Goal: Transaction & Acquisition: Download file/media

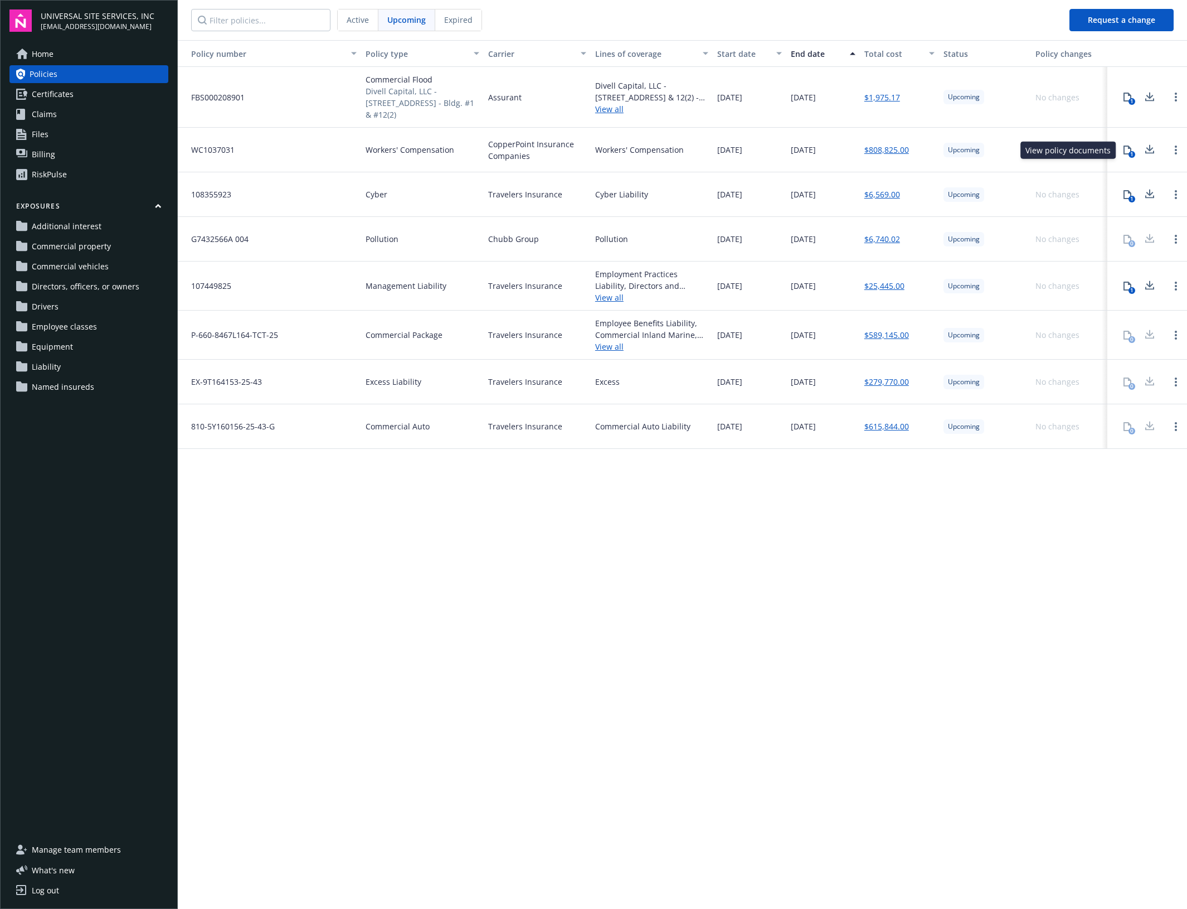
click at [1131, 154] on div "1" at bounding box center [1132, 154] width 7 height 7
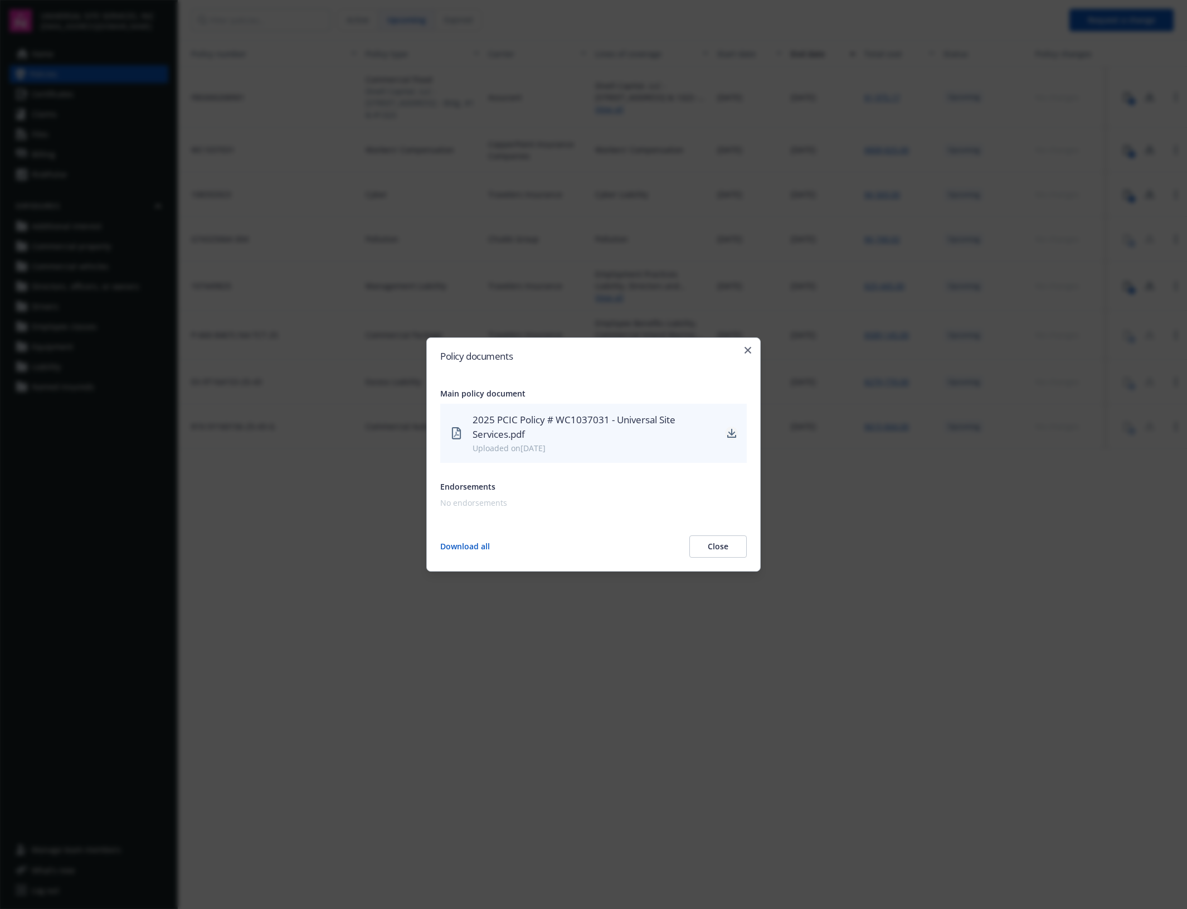
click at [728, 429] on icon "download" at bounding box center [732, 433] width 9 height 9
click at [723, 555] on button "Close" at bounding box center [718, 546] width 57 height 22
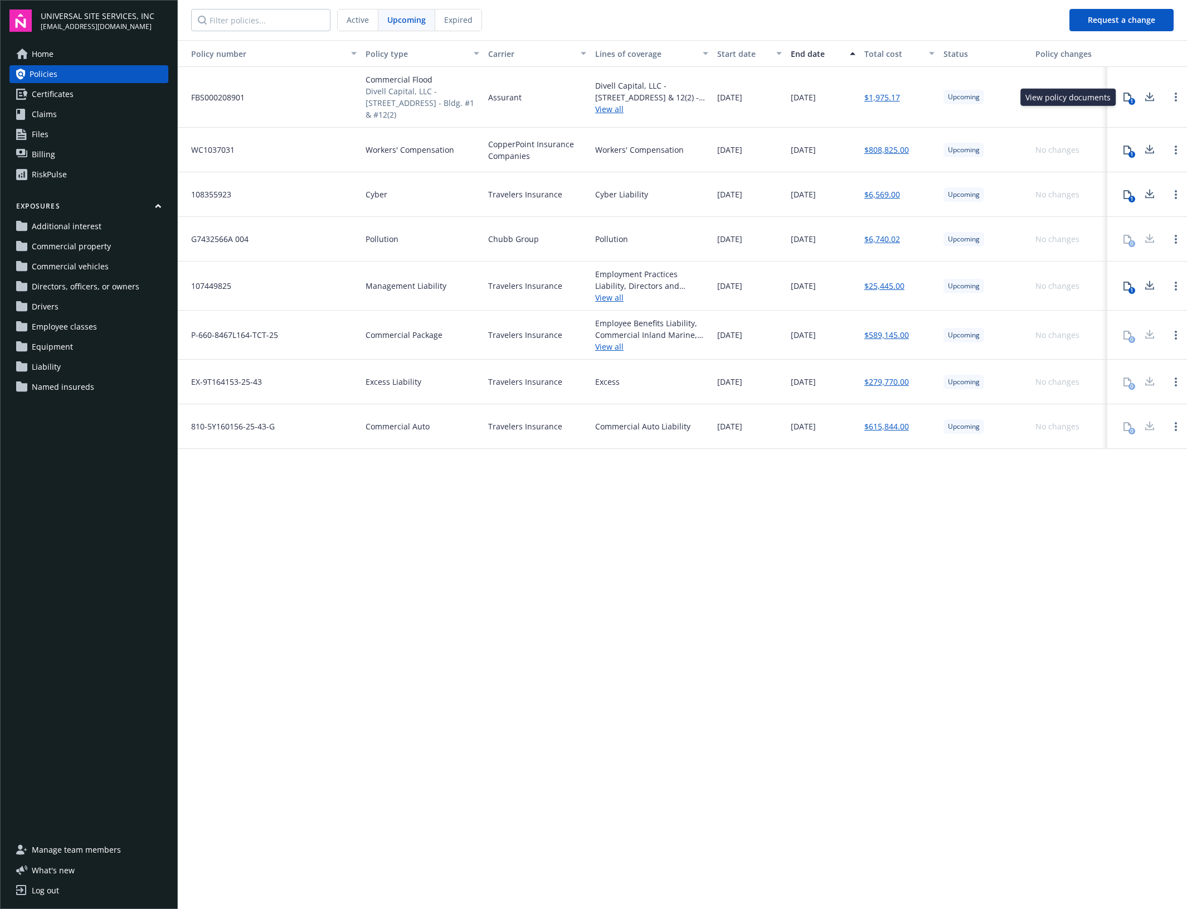
click at [1132, 104] on div "1" at bounding box center [1132, 101] width 7 height 7
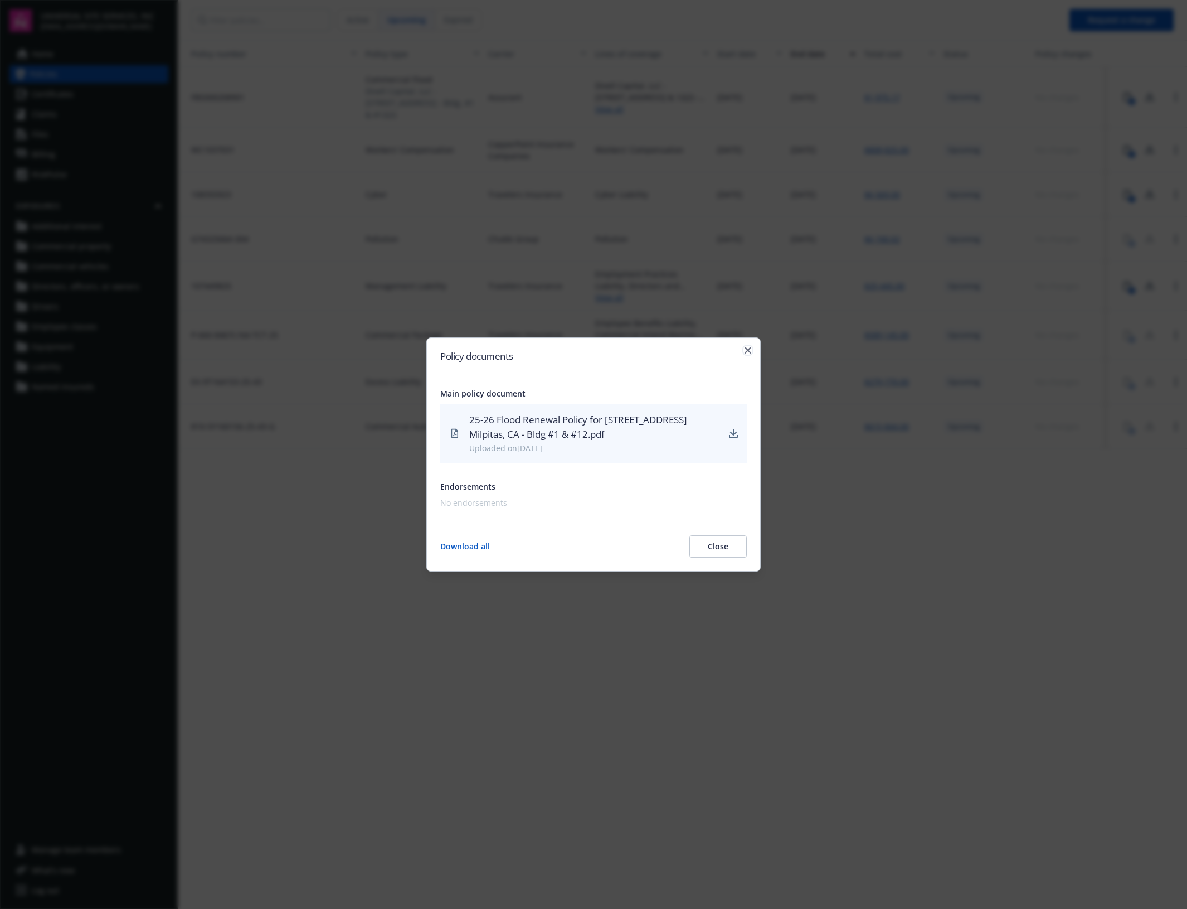
click at [745, 352] on icon "button" at bounding box center [748, 350] width 7 height 7
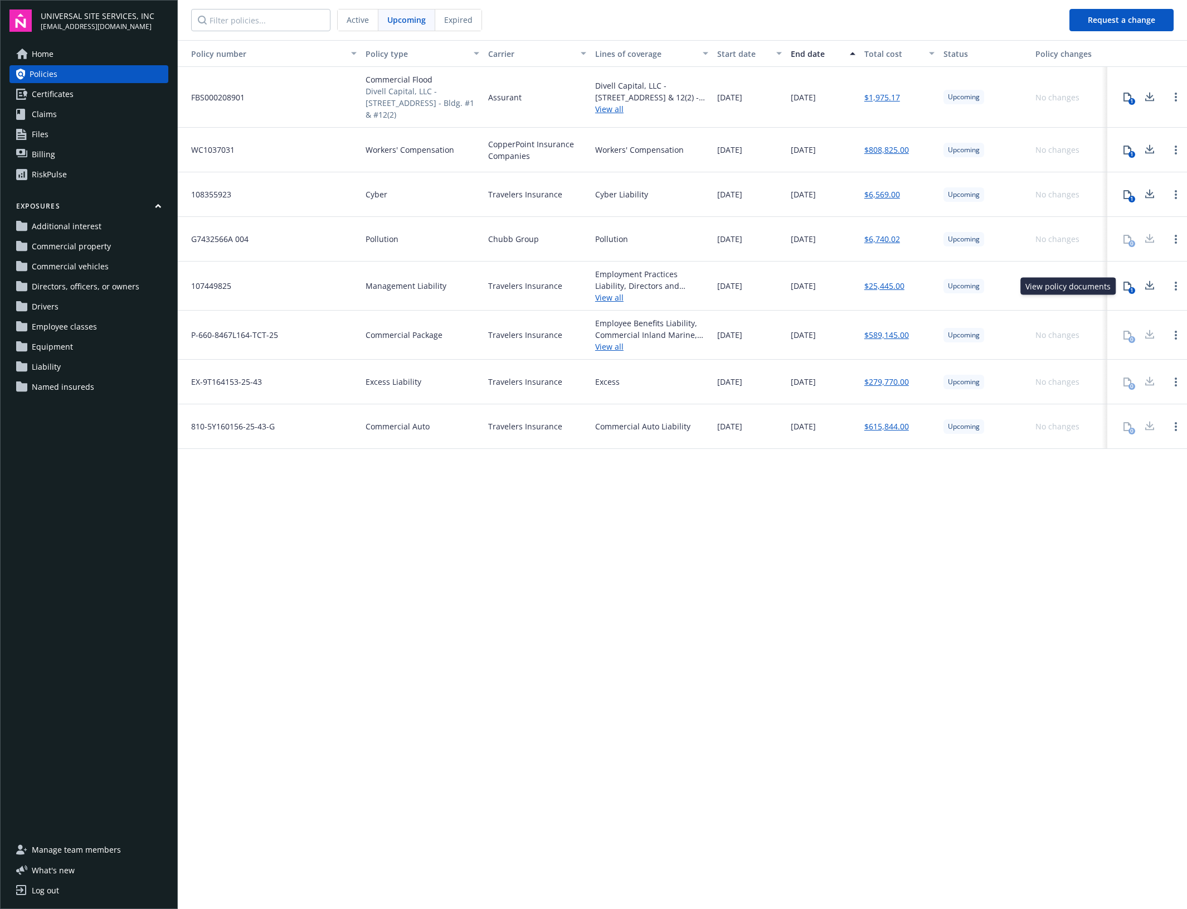
click at [1132, 289] on div "1" at bounding box center [1132, 290] width 7 height 7
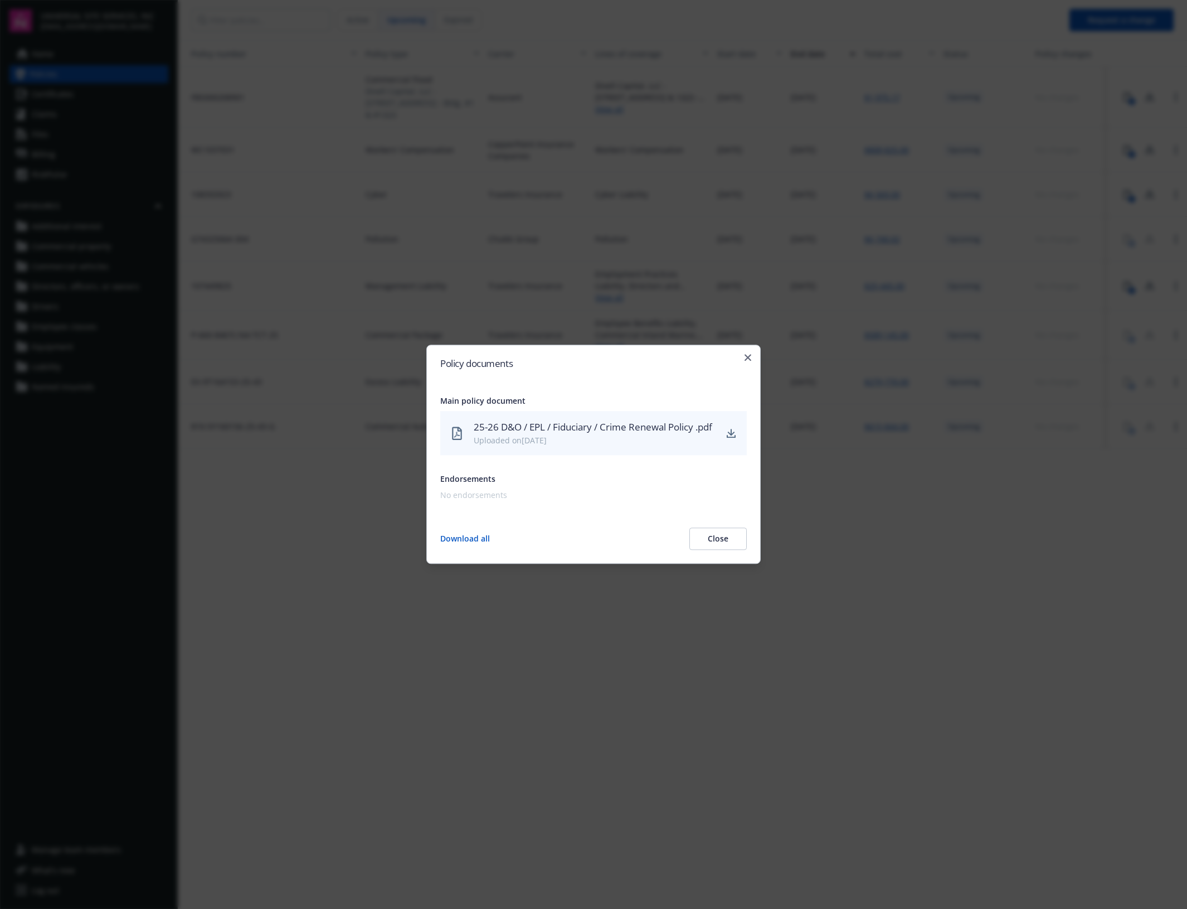
click at [696, 549] on button "Close" at bounding box center [718, 539] width 57 height 22
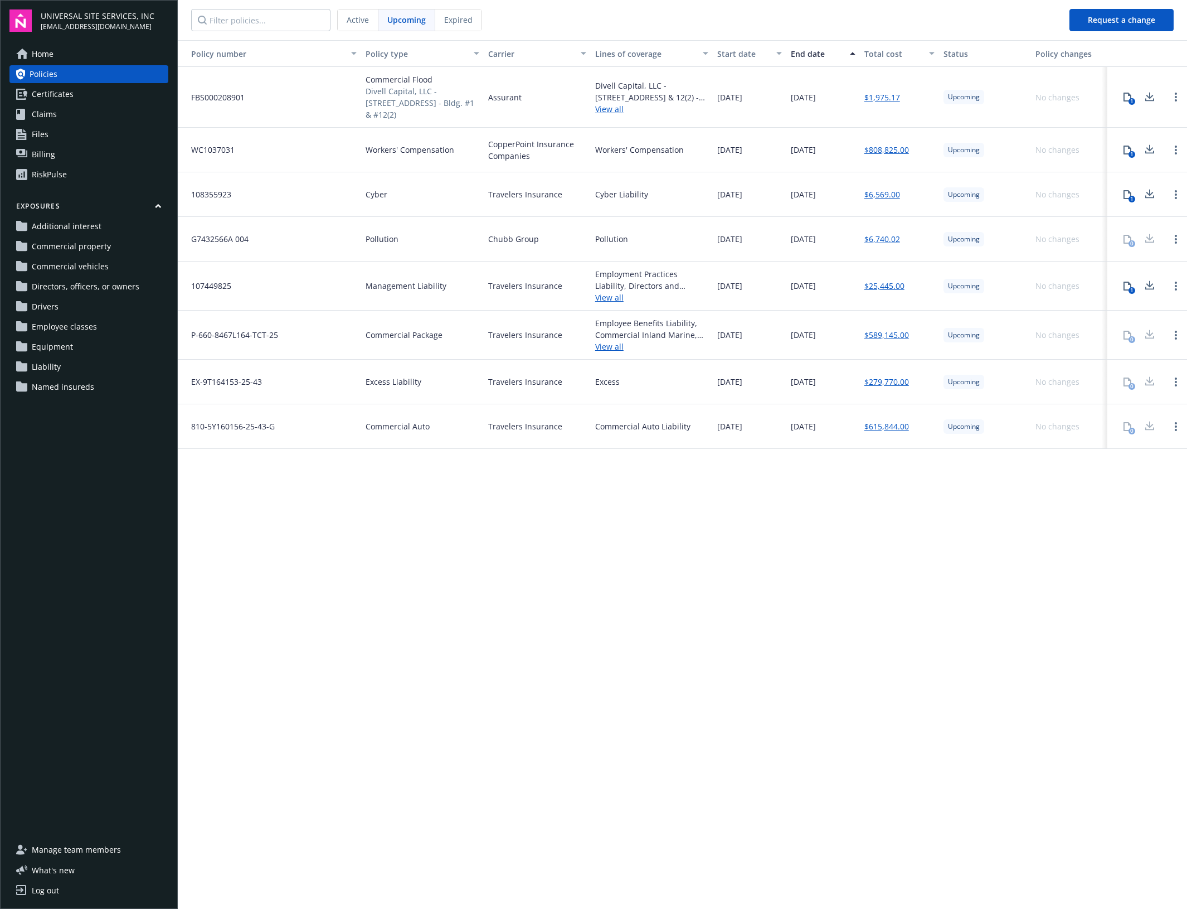
click at [528, 638] on div "Policy number Policy type Carrier Lines of coverage Start date End date Total c…" at bounding box center [683, 473] width 1010 height 867
click at [1175, 157] on div at bounding box center [1176, 150] width 22 height 22
click at [1176, 152] on icon "Open options" at bounding box center [1176, 150] width 2 height 9
click at [1108, 501] on div "Policy number Policy type Carrier Lines of coverage Start date End date Total c…" at bounding box center [683, 473] width 1010 height 867
click at [37, 138] on span "Files" at bounding box center [40, 134] width 17 height 18
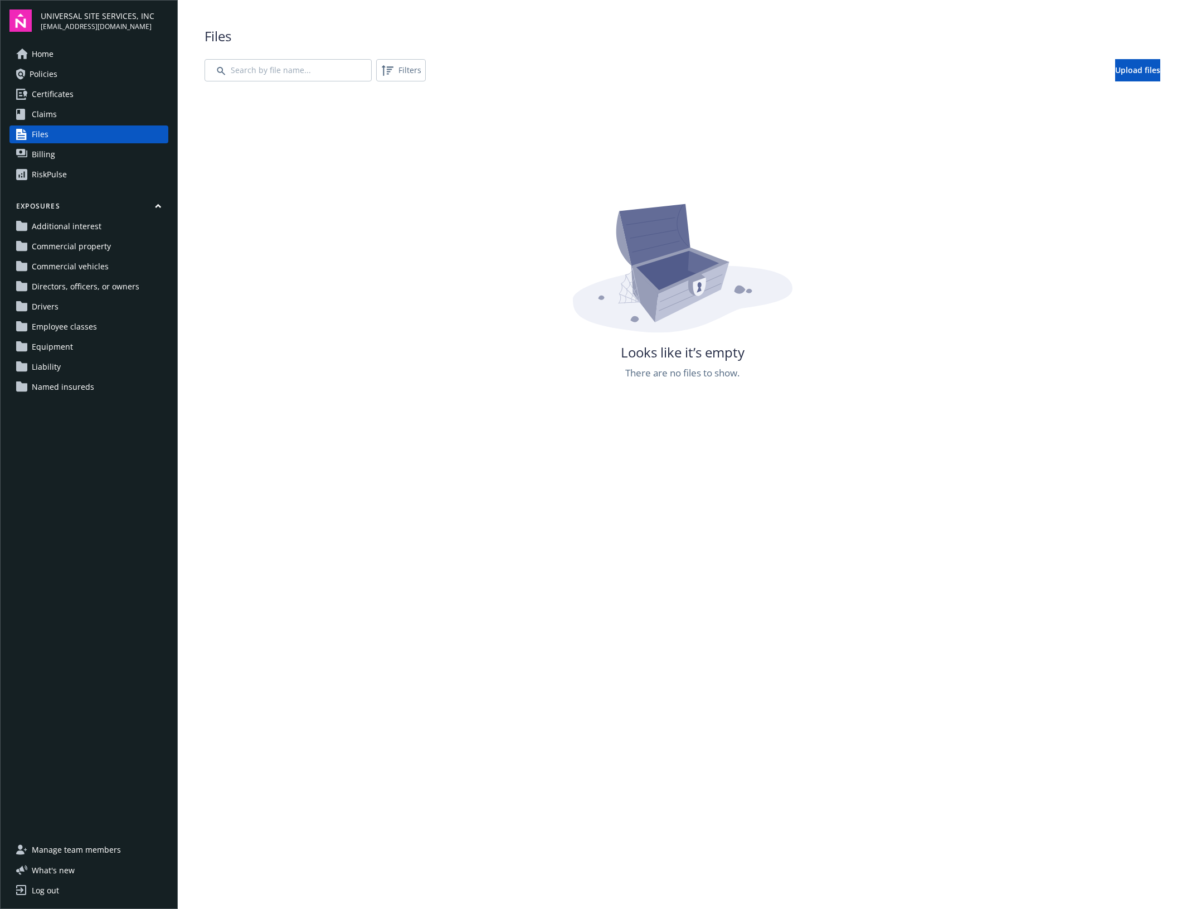
click at [37, 152] on span "Billing" at bounding box center [43, 155] width 23 height 18
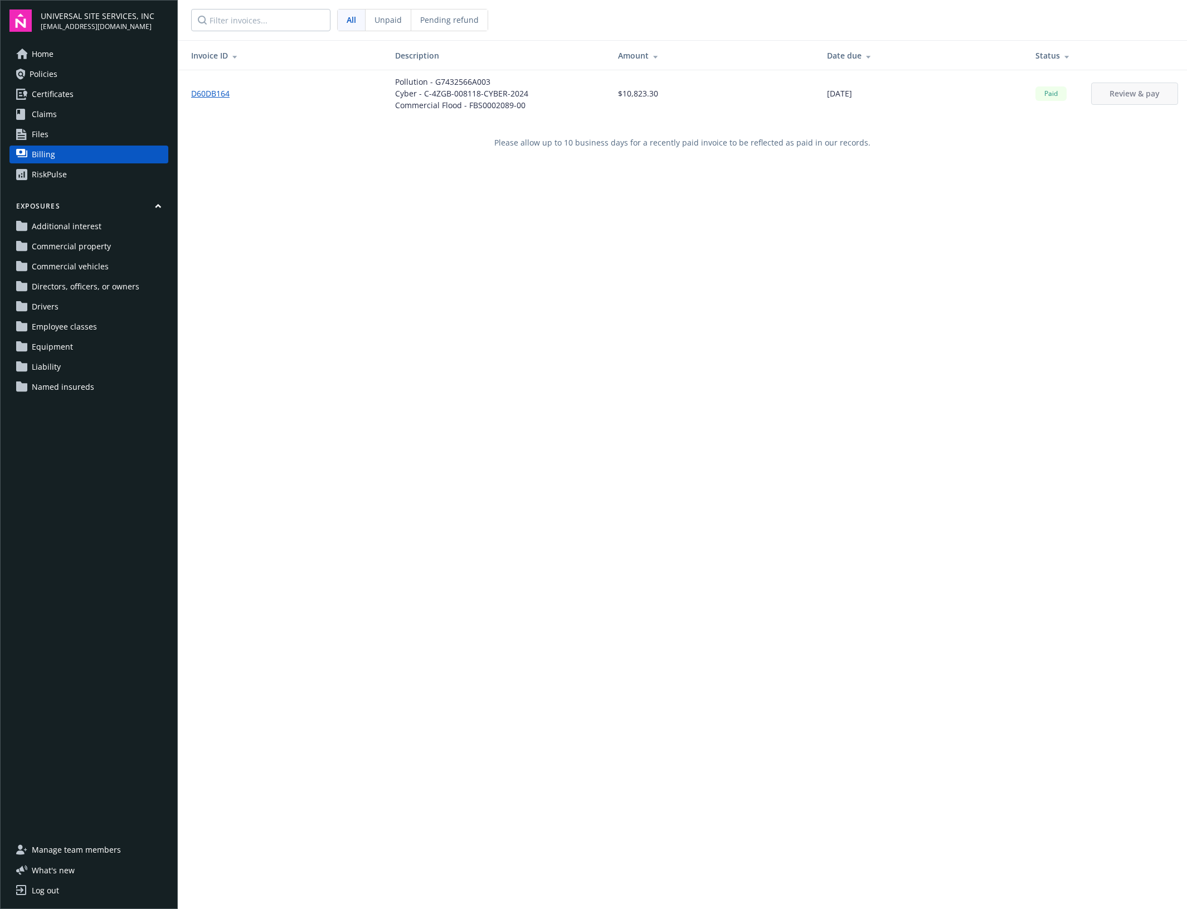
click at [391, 21] on span "Unpaid" at bounding box center [388, 20] width 27 height 12
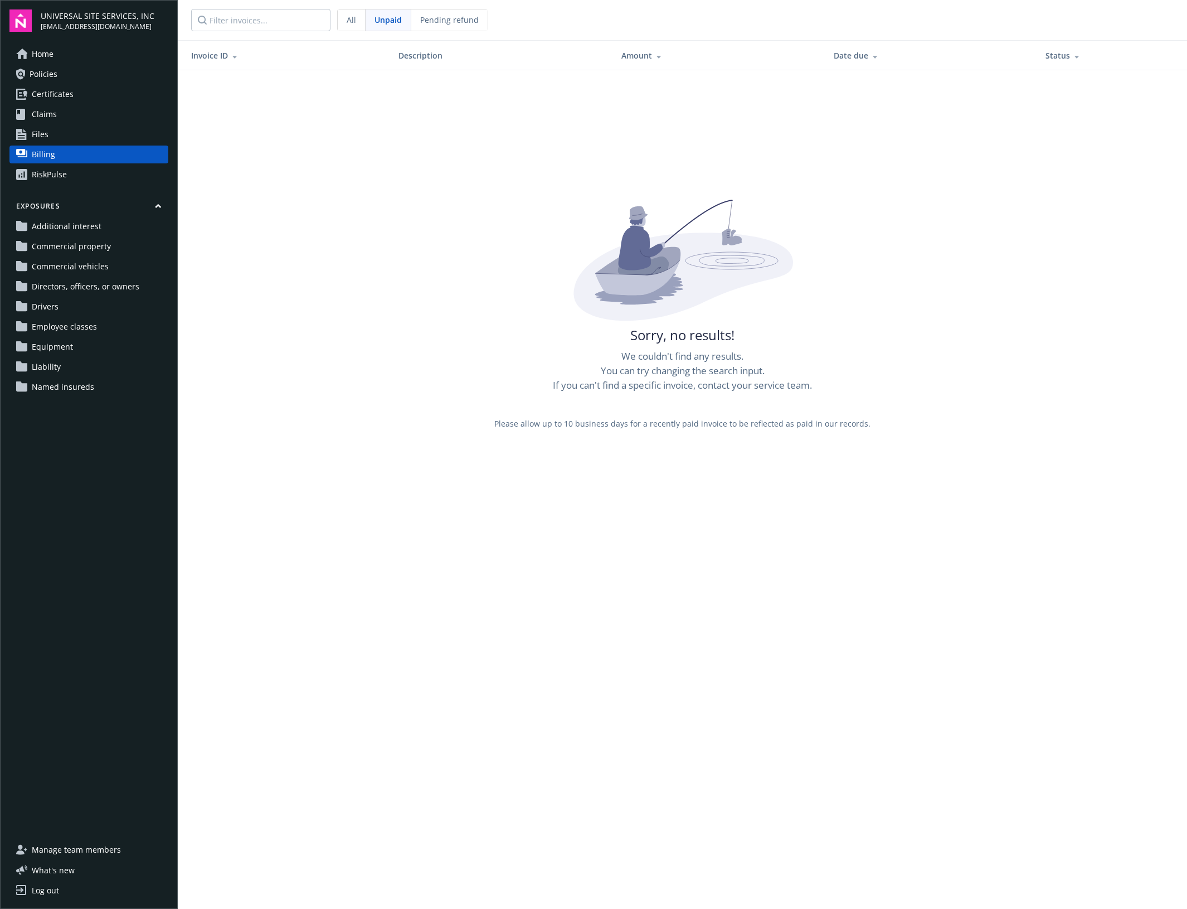
click at [425, 18] on span "Pending refund" at bounding box center [449, 20] width 59 height 12
click at [382, 22] on span "Unpaid" at bounding box center [388, 20] width 27 height 12
click at [49, 371] on span "Liability" at bounding box center [46, 367] width 29 height 18
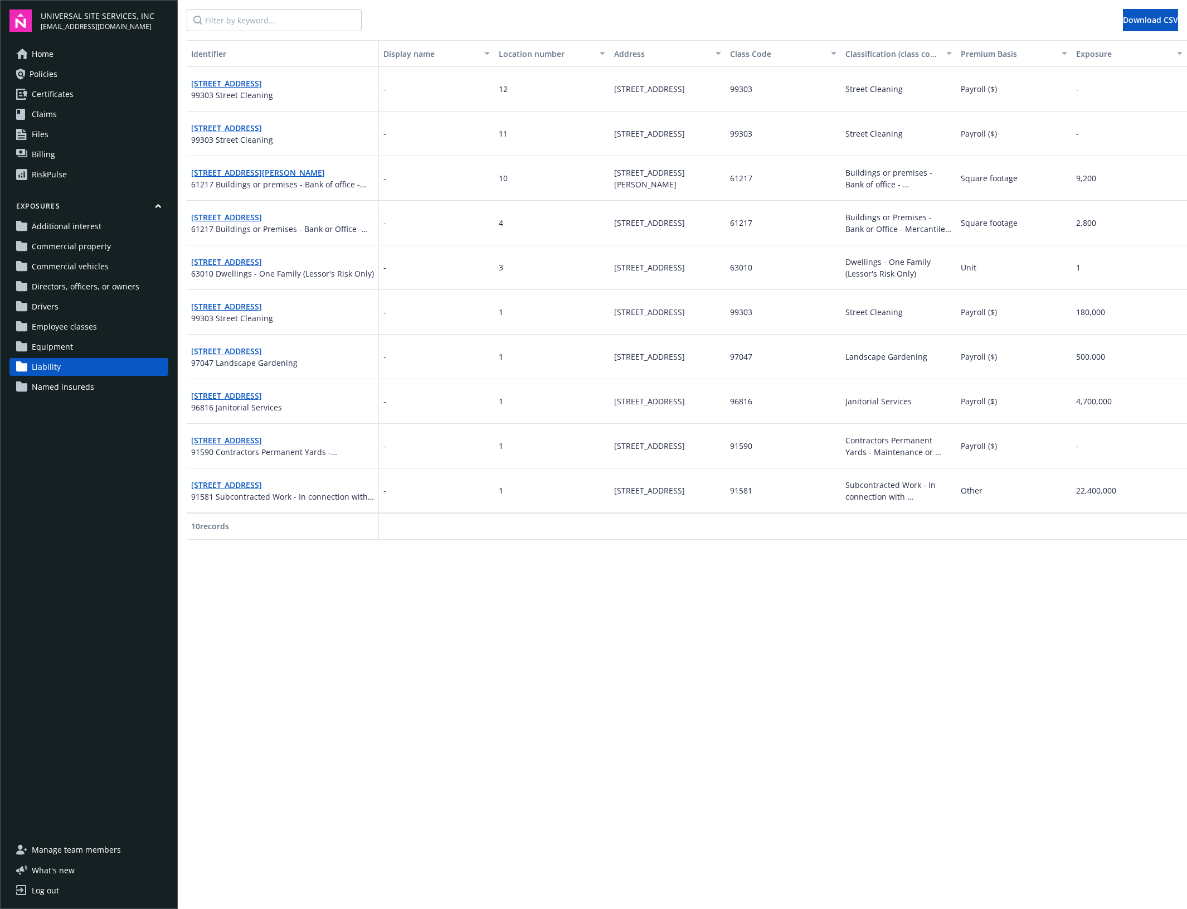
click at [71, 391] on span "Named insureds" at bounding box center [63, 387] width 62 height 18
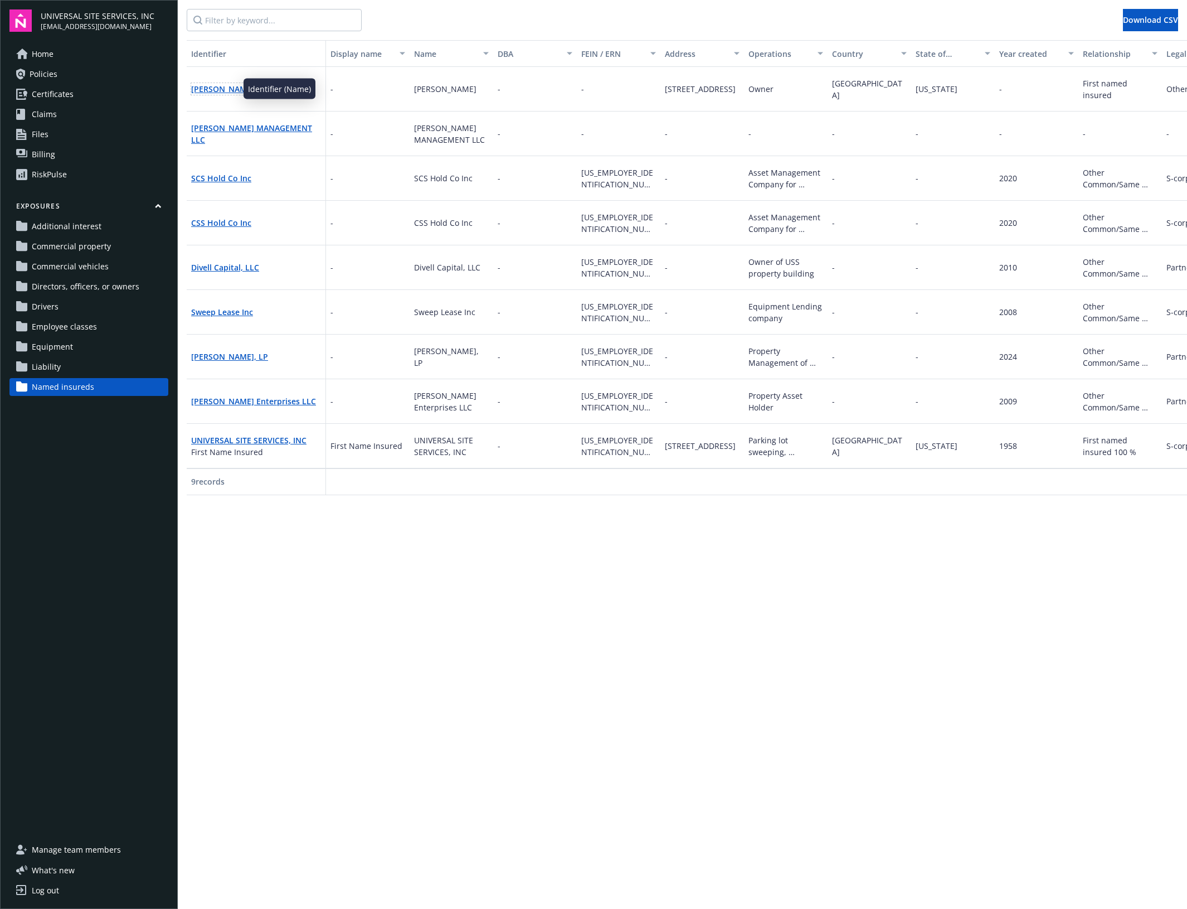
click at [229, 92] on link "[PERSON_NAME]" at bounding box center [222, 89] width 63 height 11
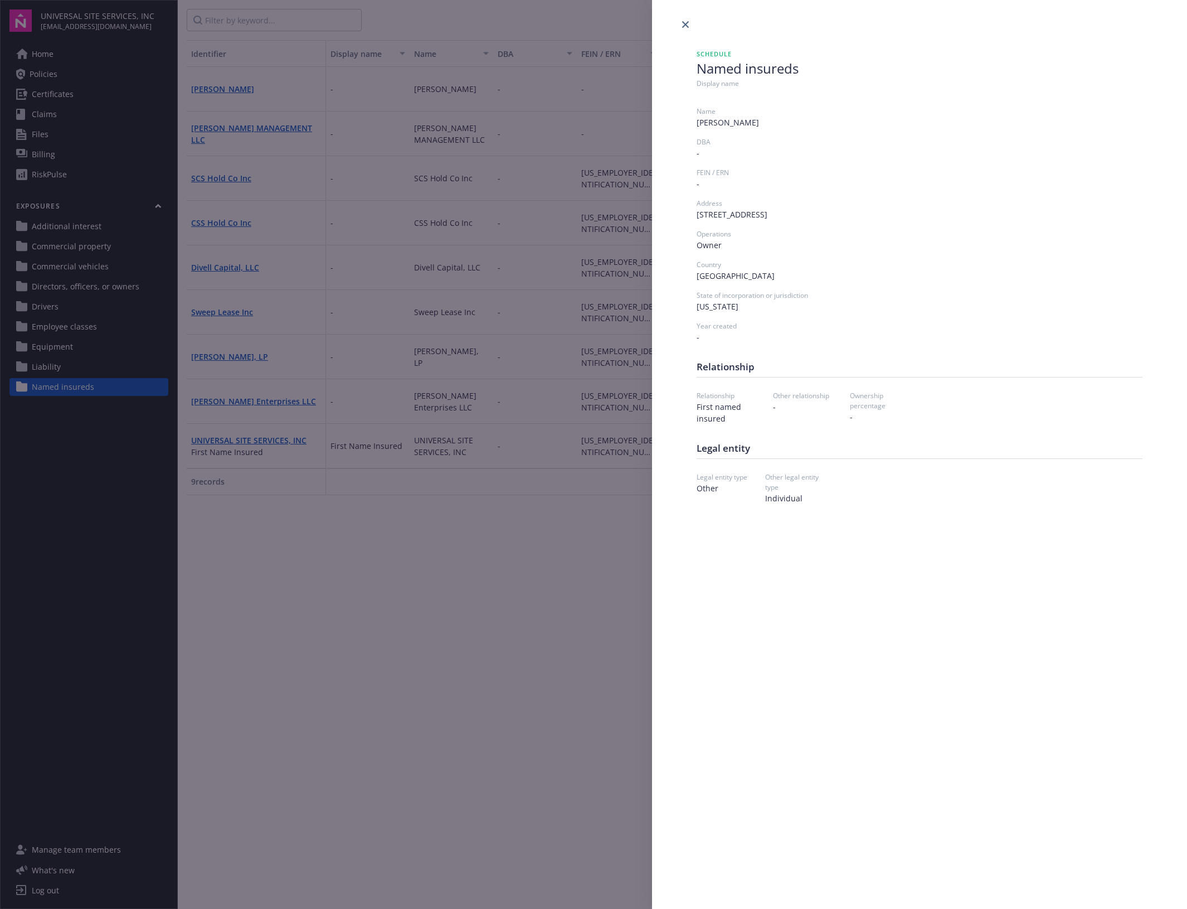
click at [54, 434] on div "Schedule Named insureds Display name Name [PERSON_NAME] DBA - [PERSON_NAME] / E…" at bounding box center [593, 454] width 1187 height 909
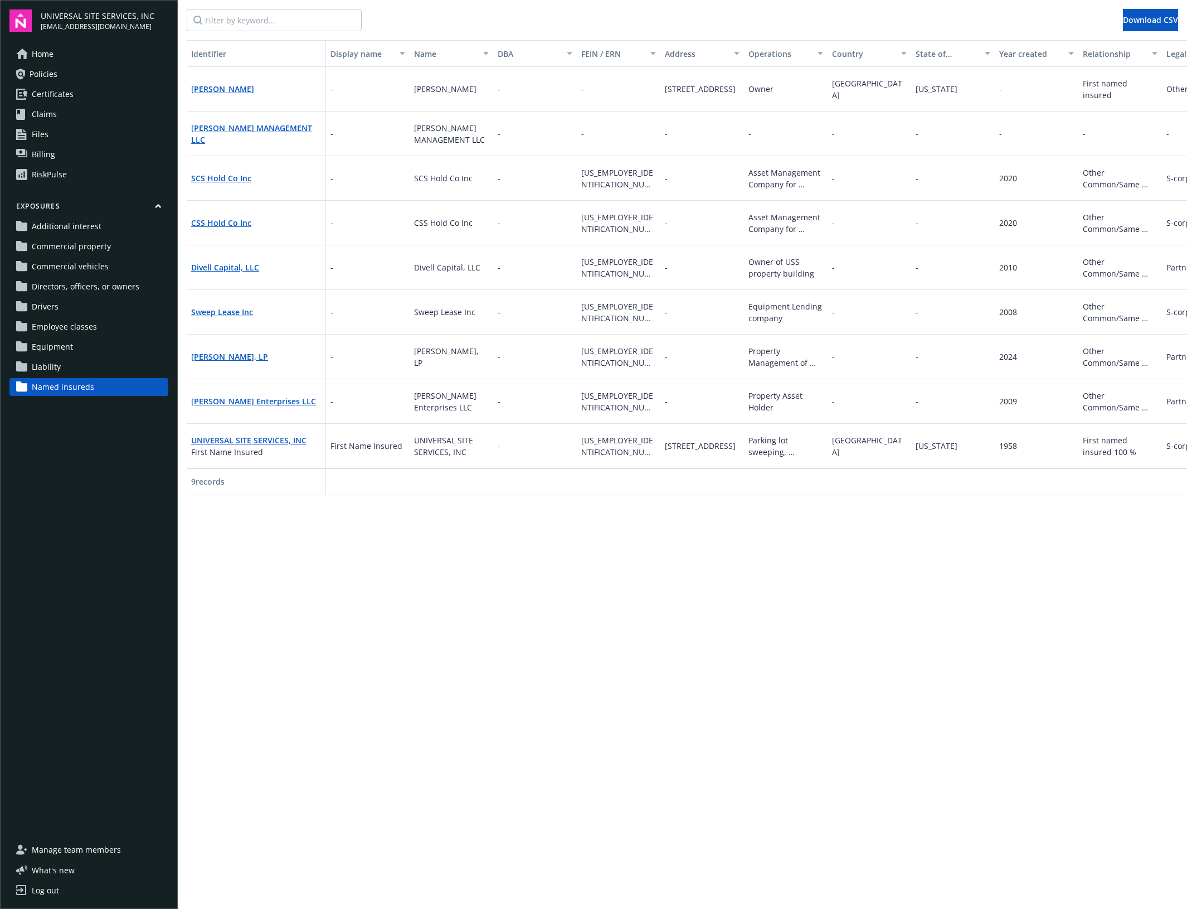
click at [50, 370] on span "Liability" at bounding box center [46, 367] width 29 height 18
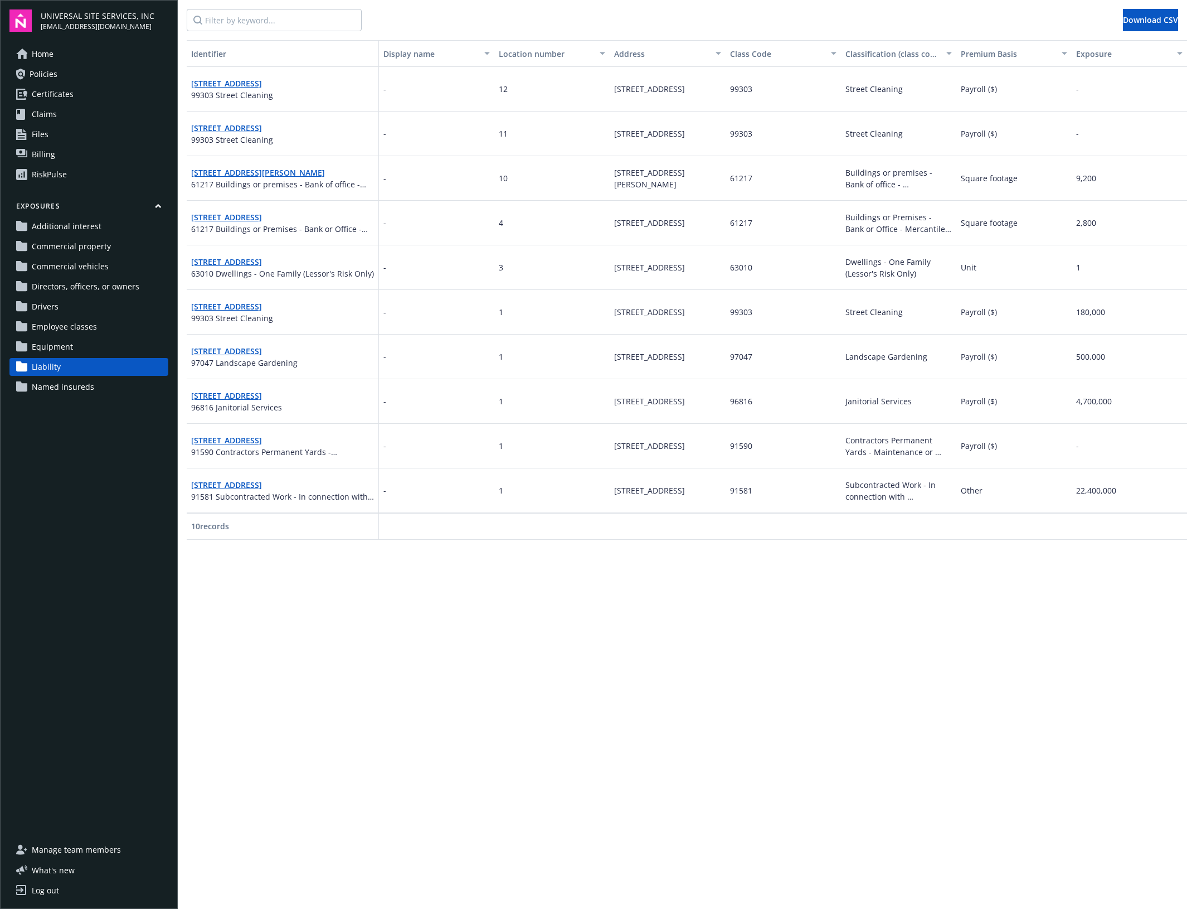
click at [56, 341] on span "Equipment" at bounding box center [52, 347] width 41 height 18
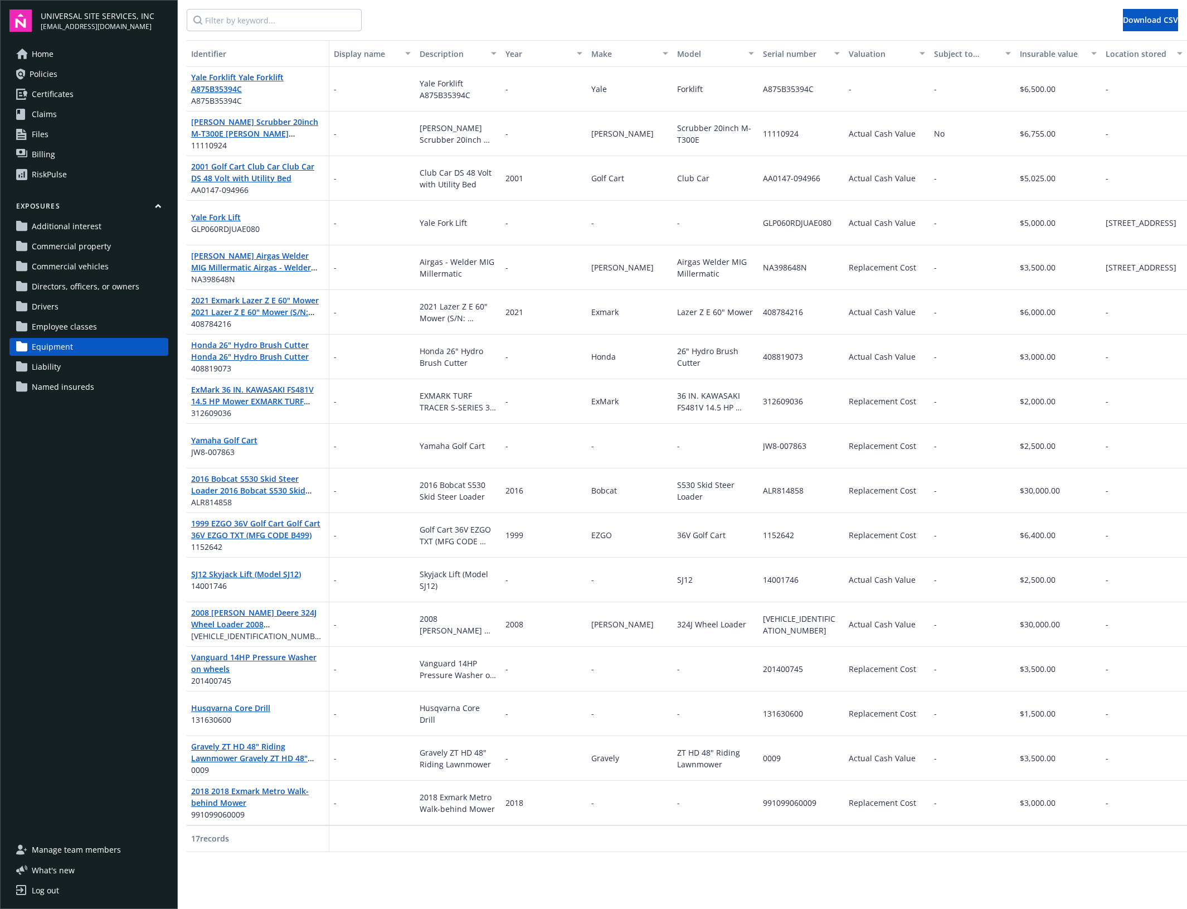
click at [59, 328] on span "Employee classes" at bounding box center [64, 327] width 65 height 18
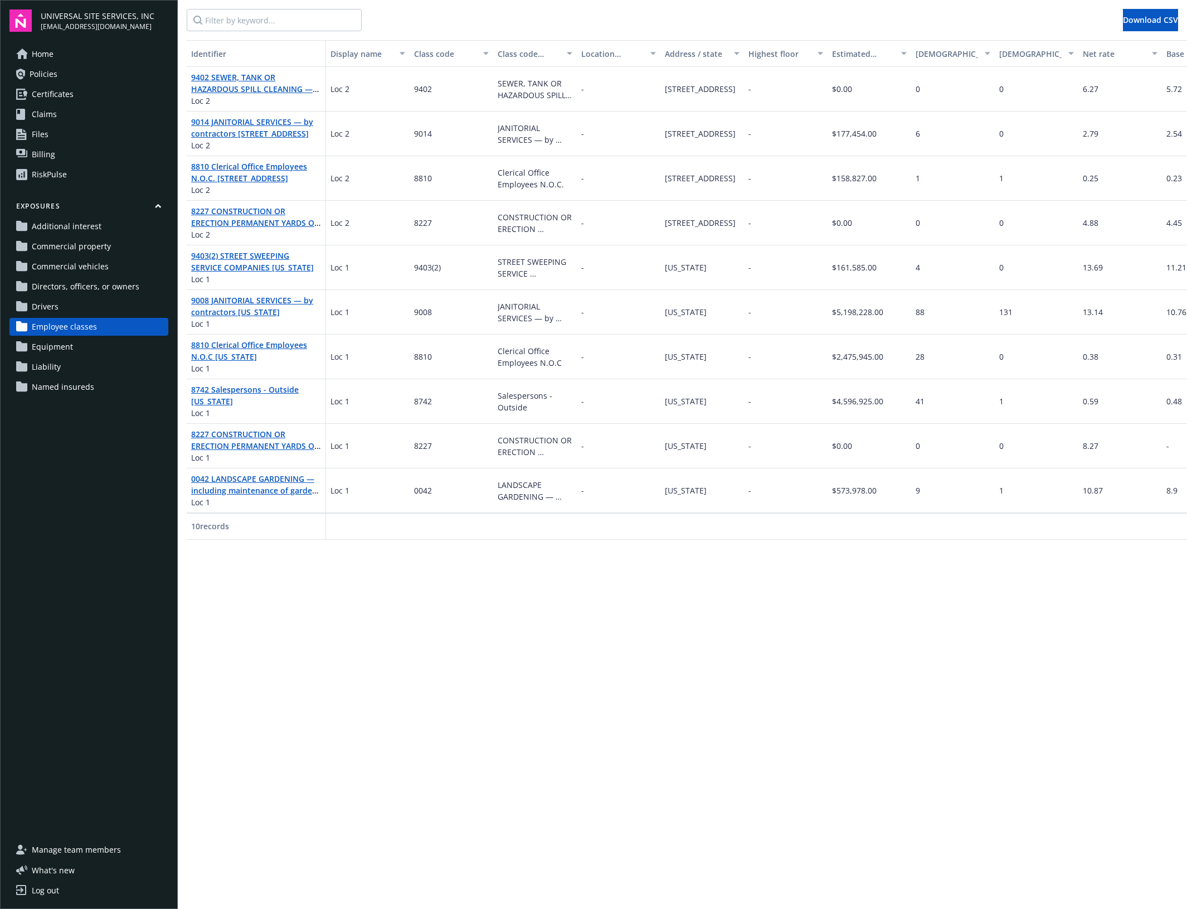
click at [53, 286] on span "Directors, officers, or owners" at bounding box center [86, 287] width 108 height 18
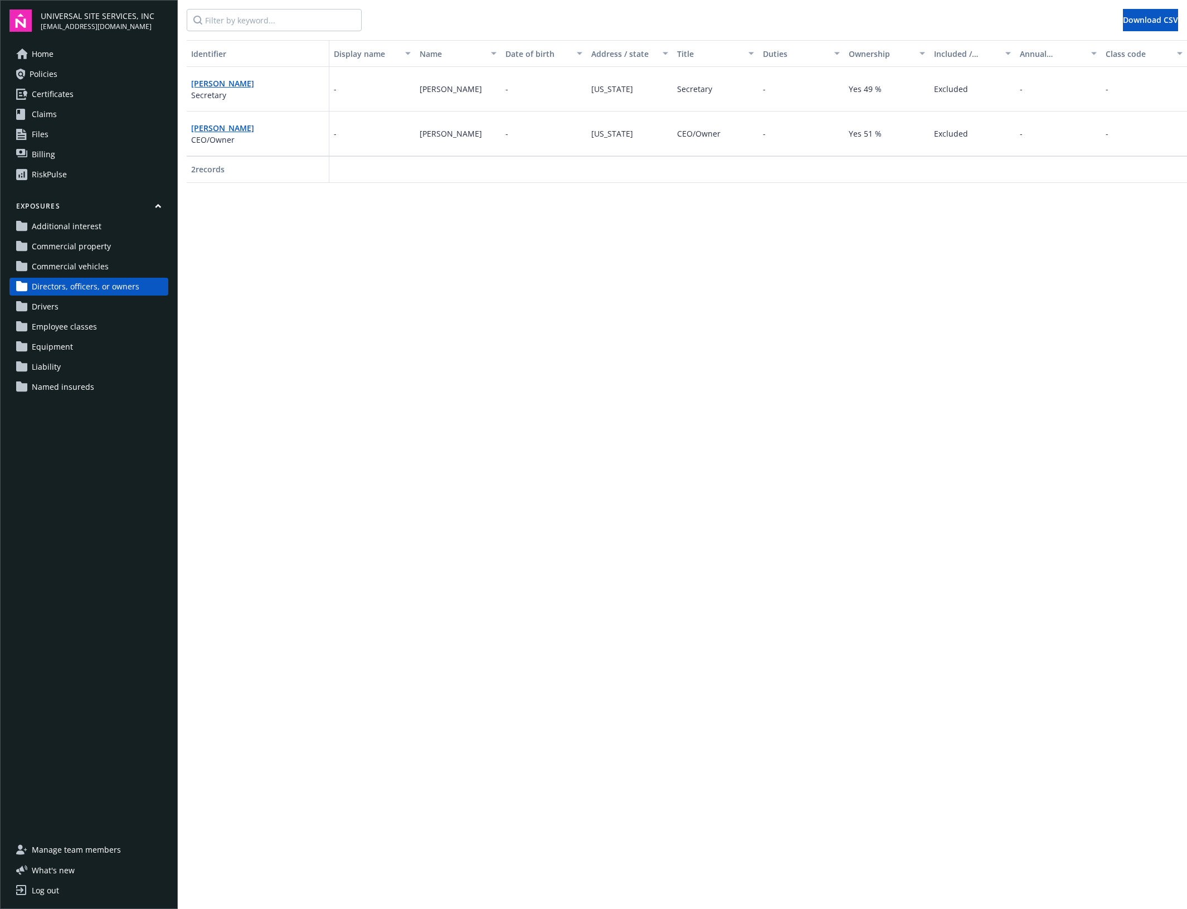
click at [59, 269] on span "Commercial vehicles" at bounding box center [70, 267] width 77 height 18
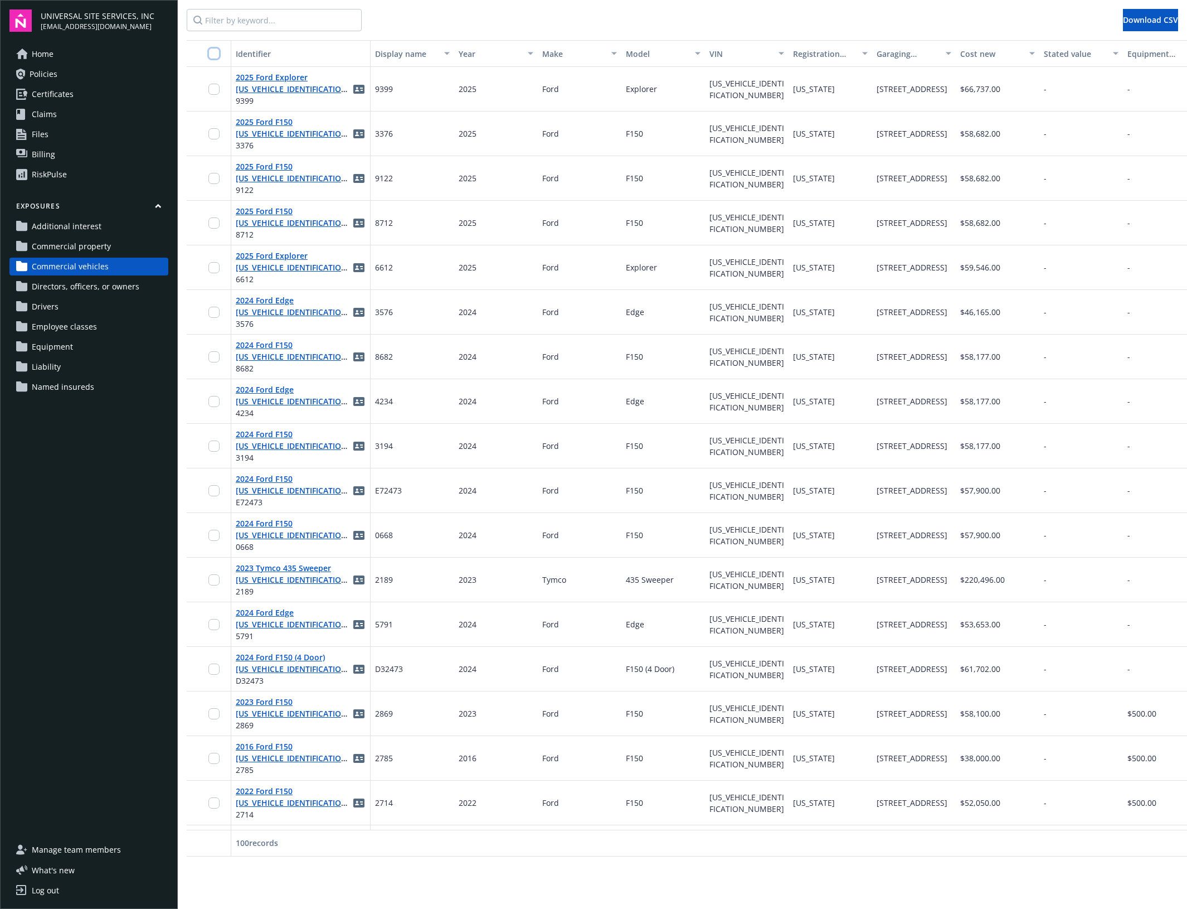
click at [212, 51] on input "checkbox" at bounding box center [214, 53] width 11 height 11
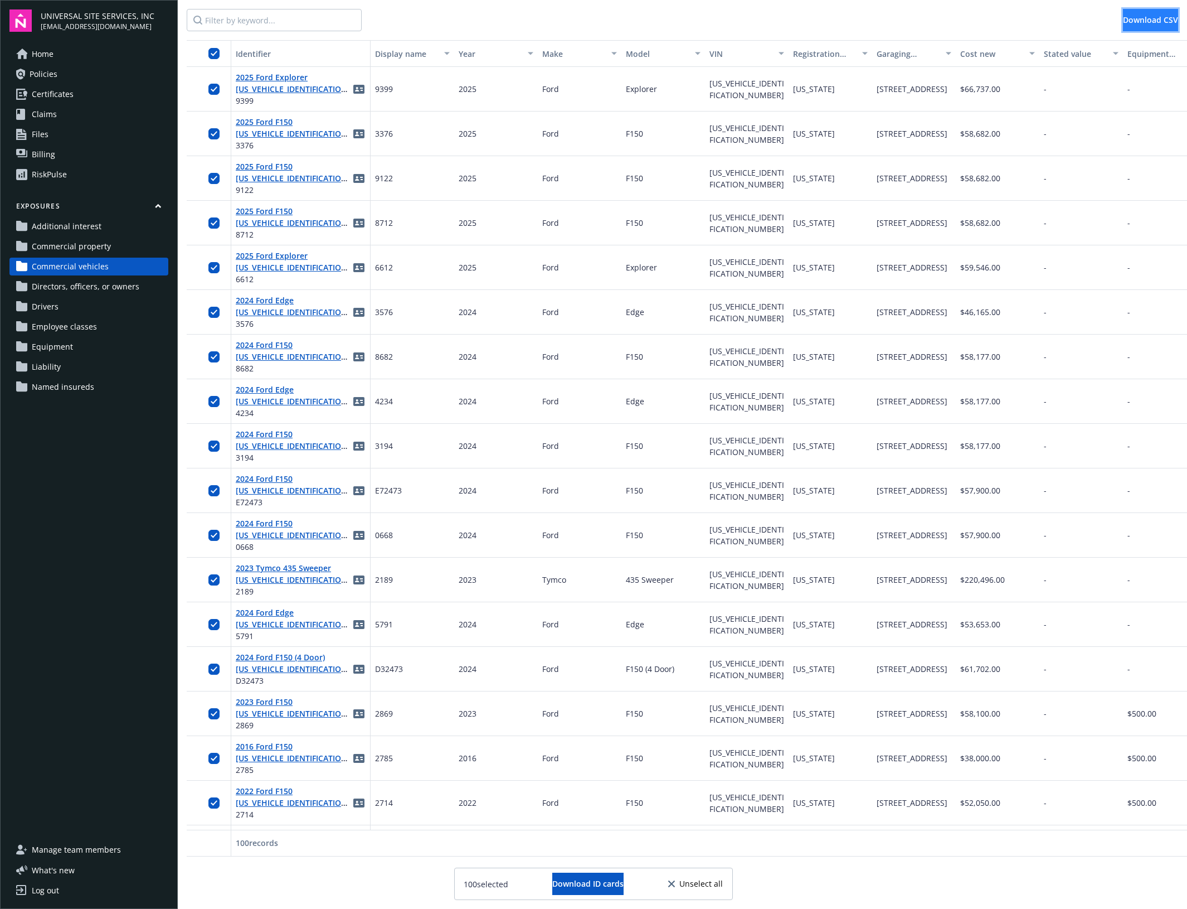
click at [1123, 23] on span "Download CSV" at bounding box center [1150, 19] width 55 height 11
click at [87, 76] on link "Policies" at bounding box center [88, 74] width 159 height 18
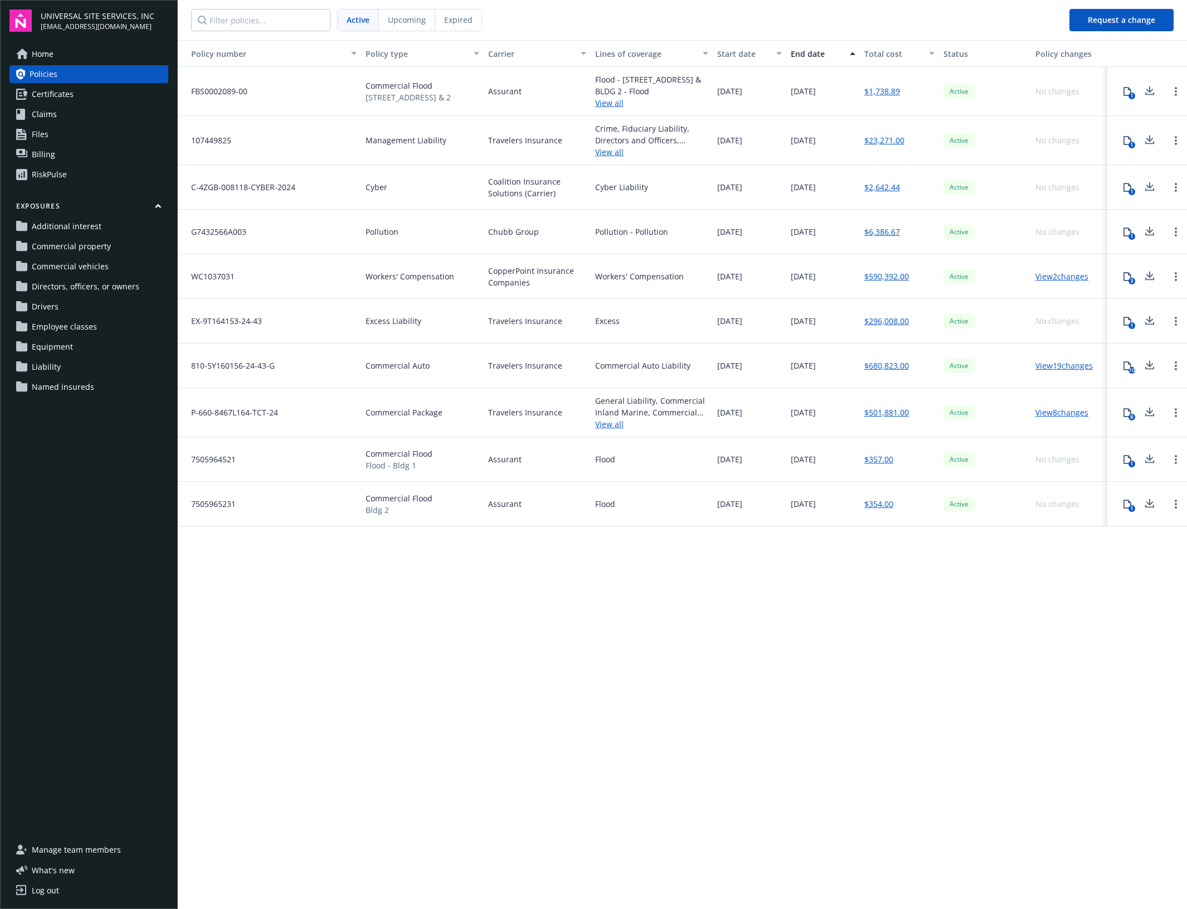
click at [413, 24] on span "Upcoming" at bounding box center [407, 20] width 38 height 12
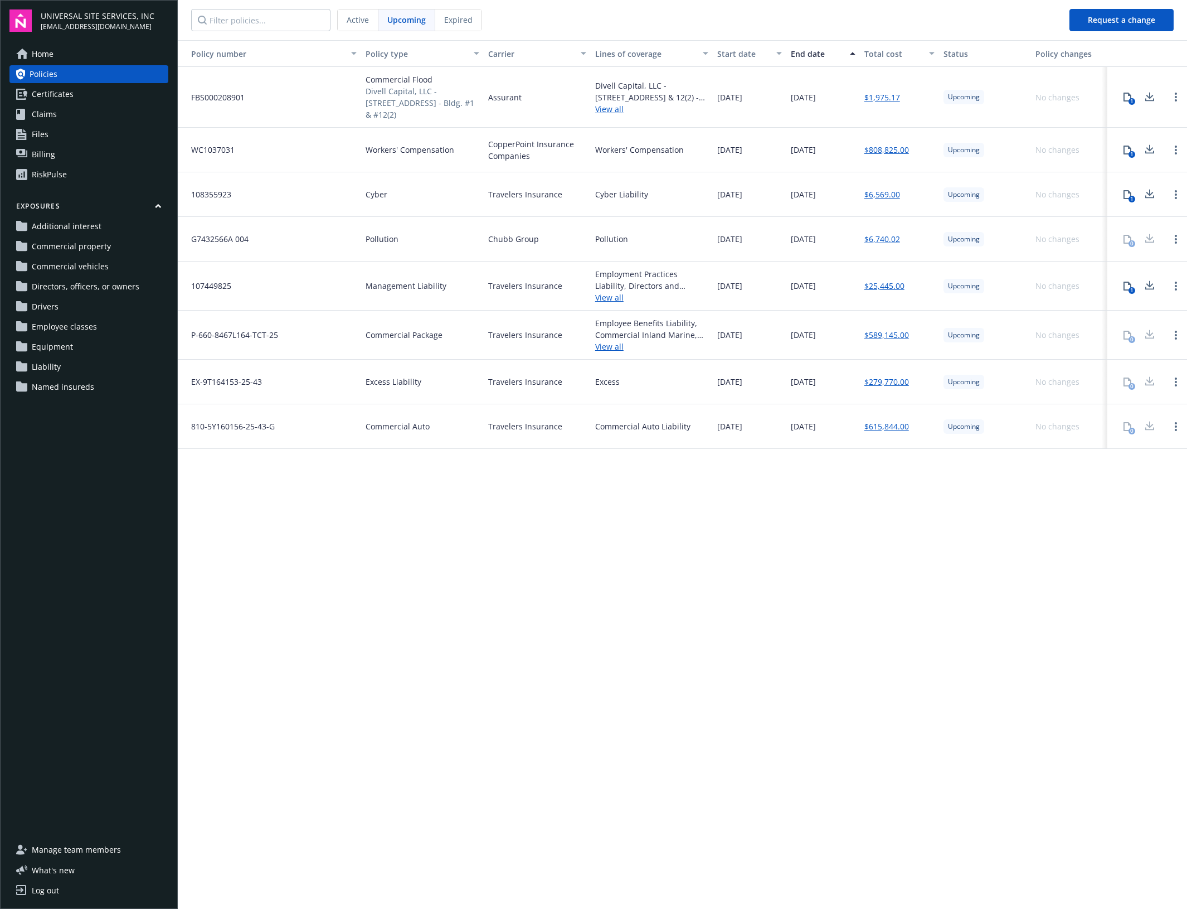
click at [648, 519] on div "Policy number Policy type Carrier Lines of coverage Start date End date Total c…" at bounding box center [683, 473] width 1010 height 867
drag, startPoint x: 649, startPoint y: 701, endPoint x: 681, endPoint y: 764, distance: 70.8
click at [649, 701] on div "Policy number Policy type Carrier Lines of coverage Start date End date Total c…" at bounding box center [683, 473] width 1010 height 867
click at [403, 789] on div "Policy number Policy type Carrier Lines of coverage Start date End date Total c…" at bounding box center [683, 473] width 1010 height 867
